Goal: Task Accomplishment & Management: Use online tool/utility

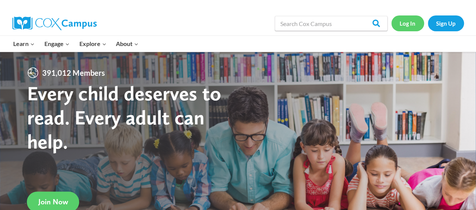
click at [406, 21] on link "Log In" at bounding box center [408, 22] width 33 height 15
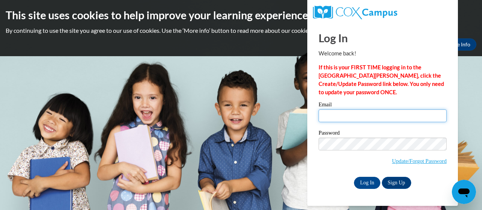
click at [332, 113] on input "Email" at bounding box center [383, 115] width 128 height 13
type input "[EMAIL_ADDRESS][DOMAIN_NAME]"
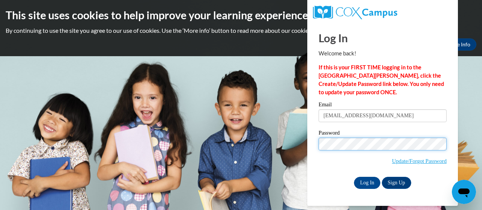
click at [354, 177] on input "Log In" at bounding box center [367, 183] width 26 height 12
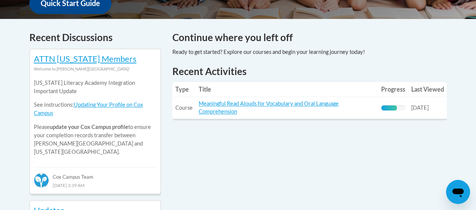
scroll to position [303, 0]
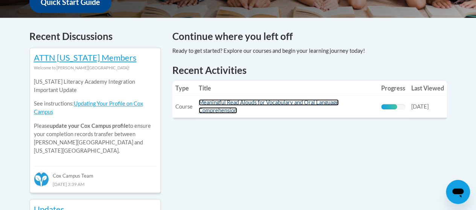
click at [245, 102] on link "Meaningful Read Alouds for Vocabulary and Oral Language Comprehension" at bounding box center [269, 106] width 140 height 14
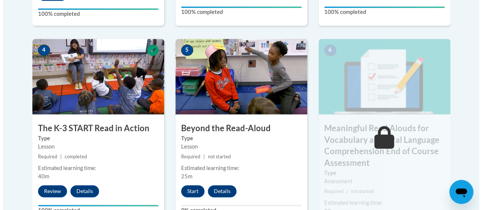
scroll to position [453, 0]
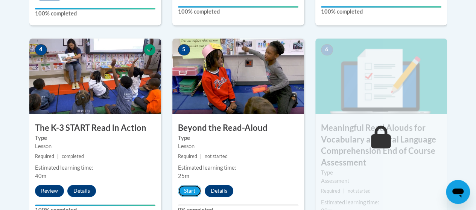
click at [193, 191] on button "Start" at bounding box center [189, 191] width 23 height 12
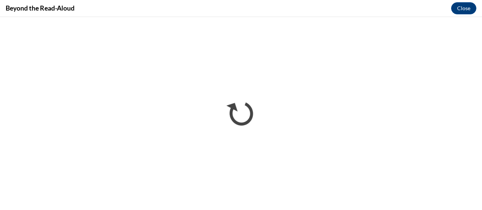
scroll to position [0, 0]
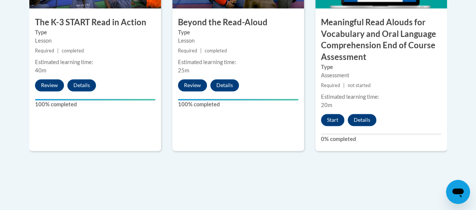
scroll to position [560, 0]
